Goal: Navigation & Orientation: Find specific page/section

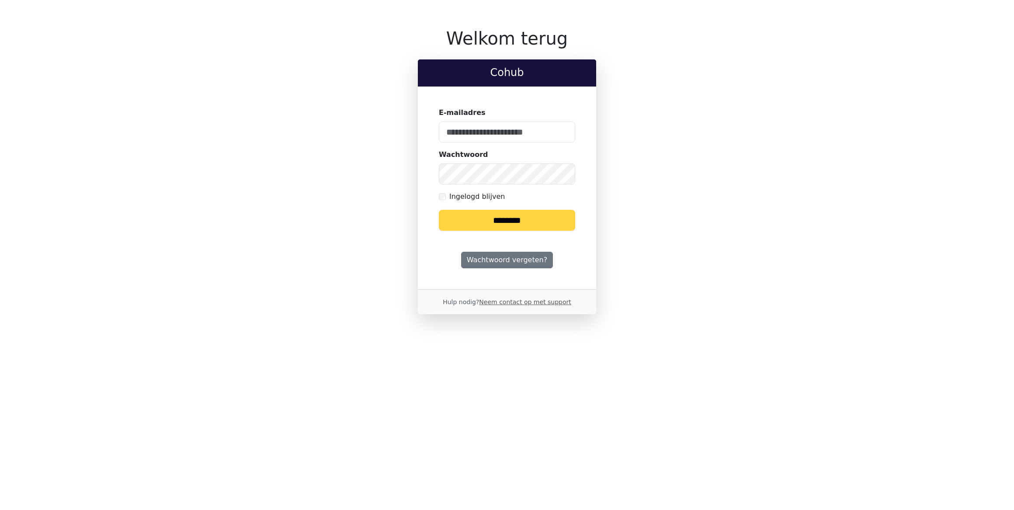
type input "**********"
click at [487, 224] on input "********" at bounding box center [507, 220] width 136 height 21
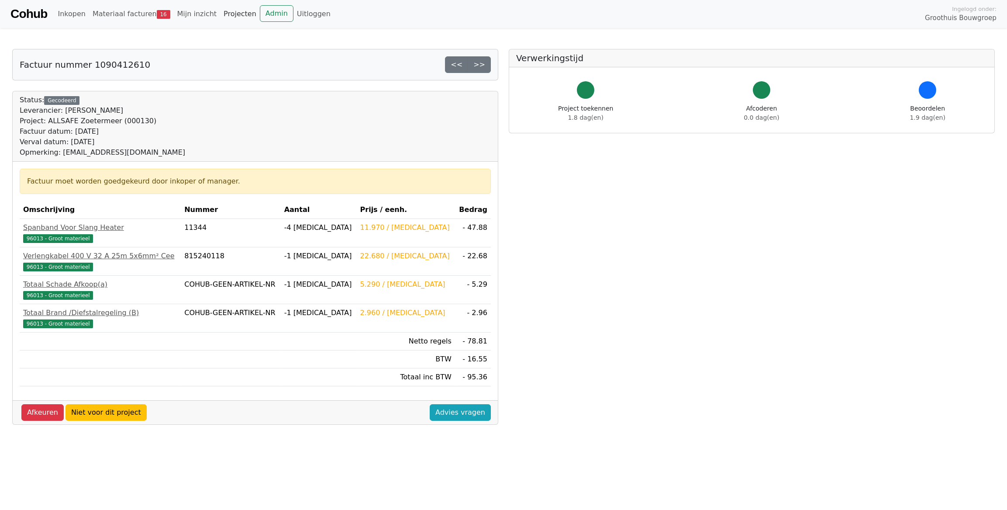
click at [221, 16] on link "Projecten" at bounding box center [240, 13] width 40 height 17
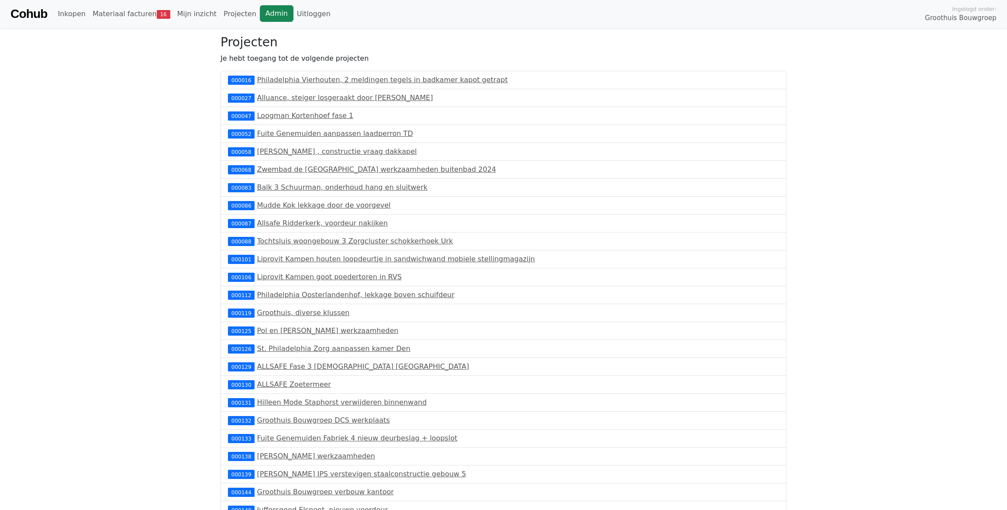
click at [265, 14] on link "Admin" at bounding box center [277, 13] width 34 height 17
